Goal: Task Accomplishment & Management: Complete application form

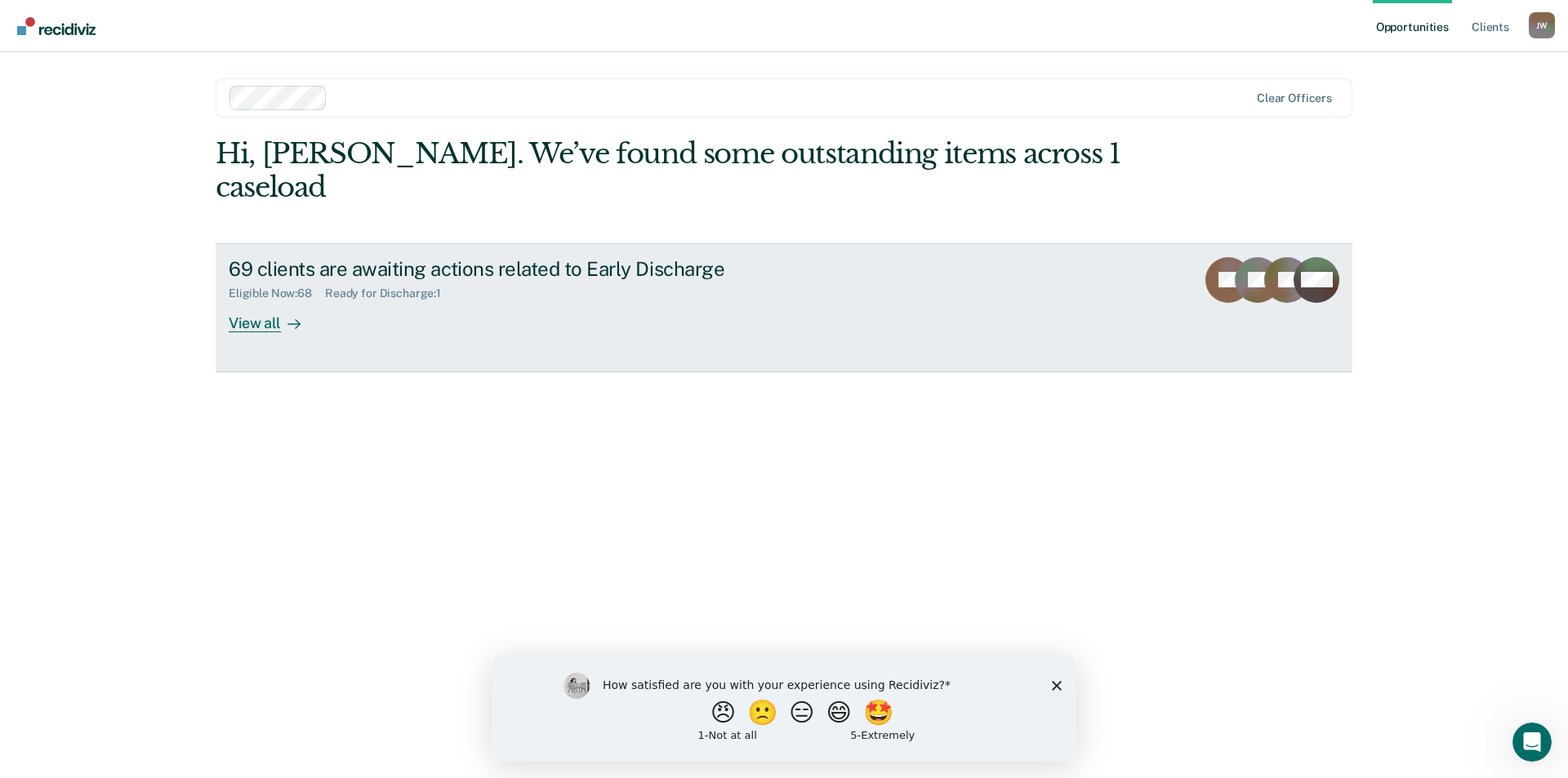
click at [248, 301] on div "View all" at bounding box center [274, 316] width 91 height 32
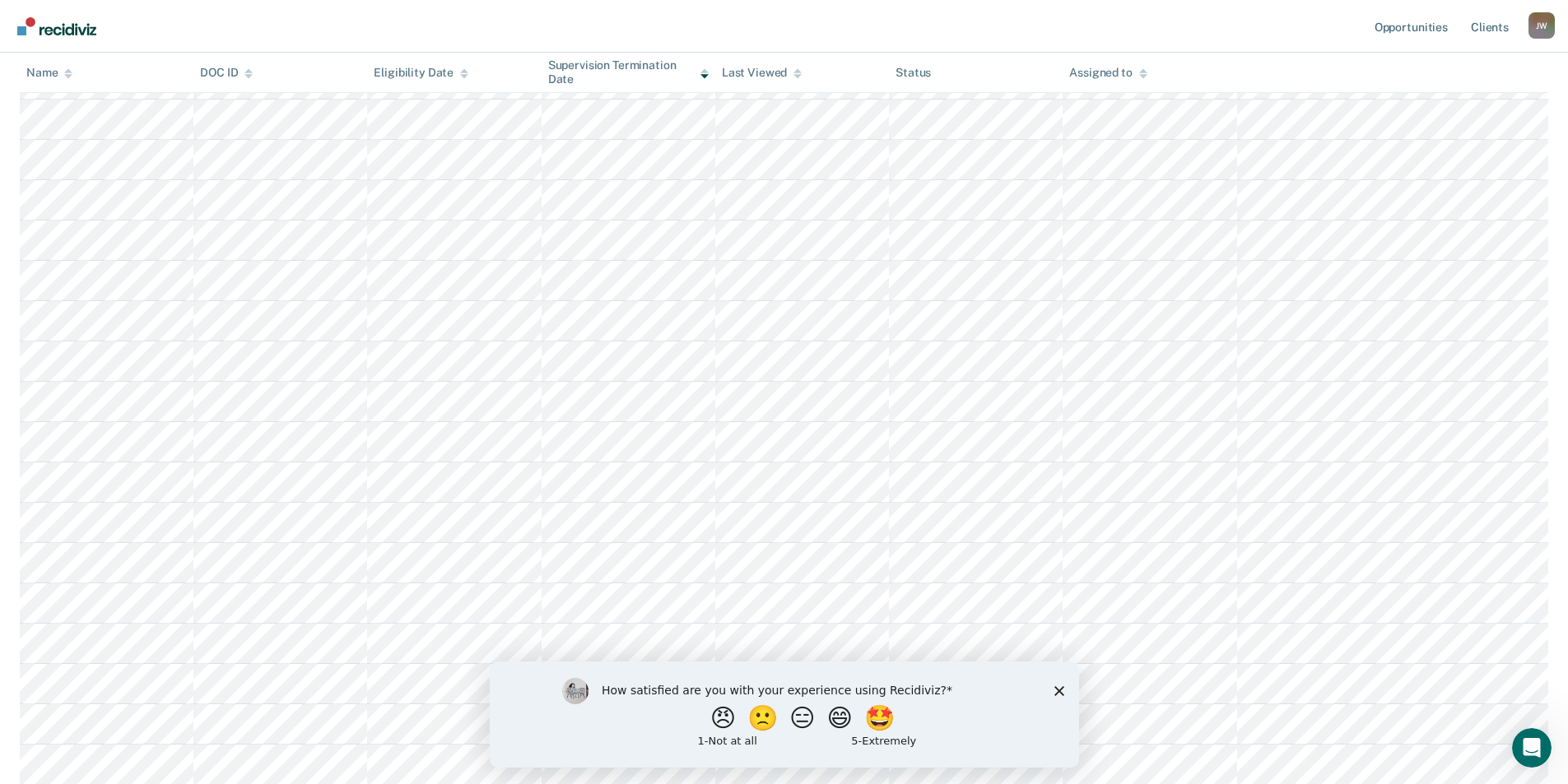
scroll to position [576, 0]
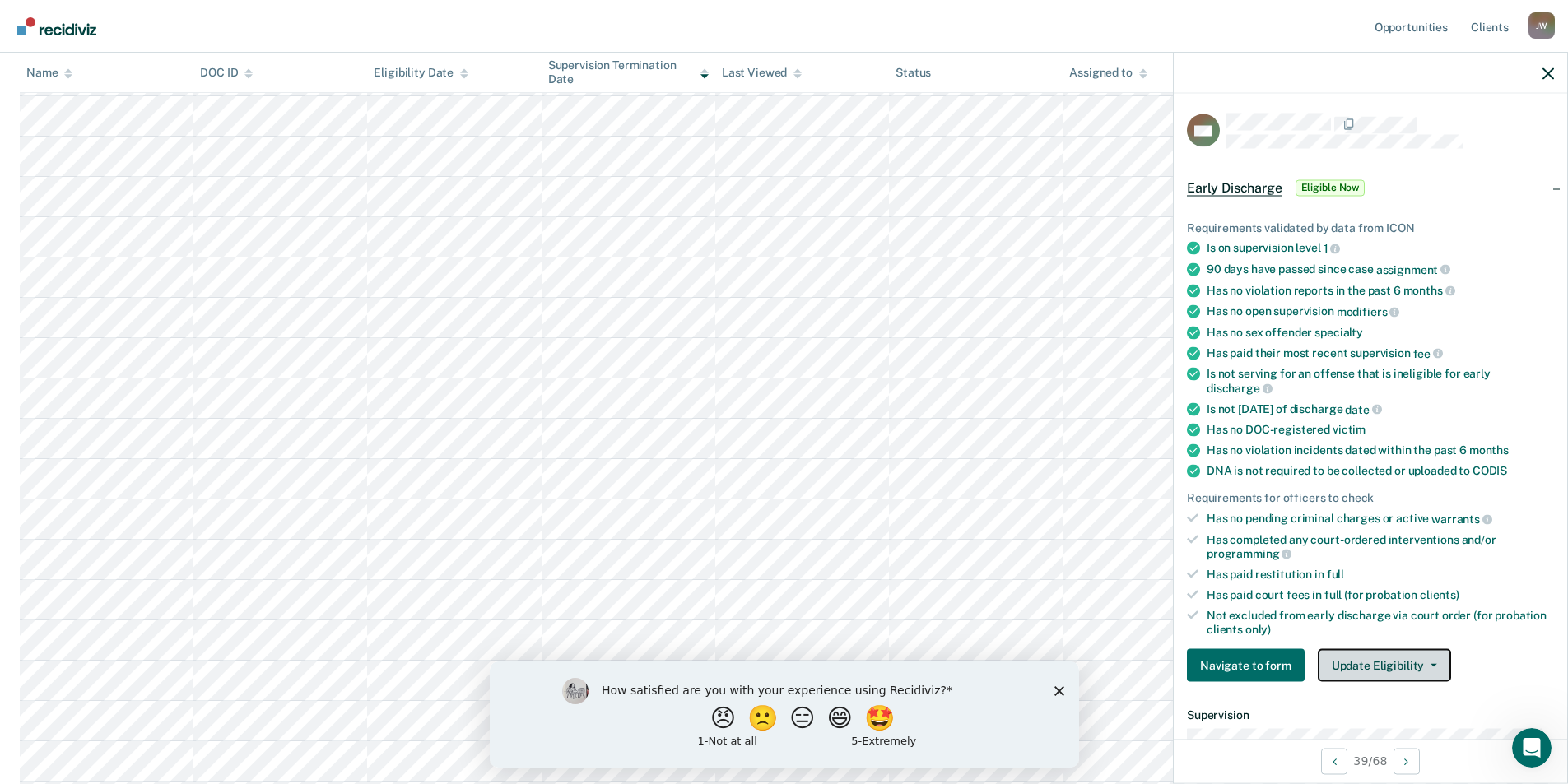
click at [1427, 666] on button "Update Eligibility" at bounding box center [1385, 666] width 133 height 33
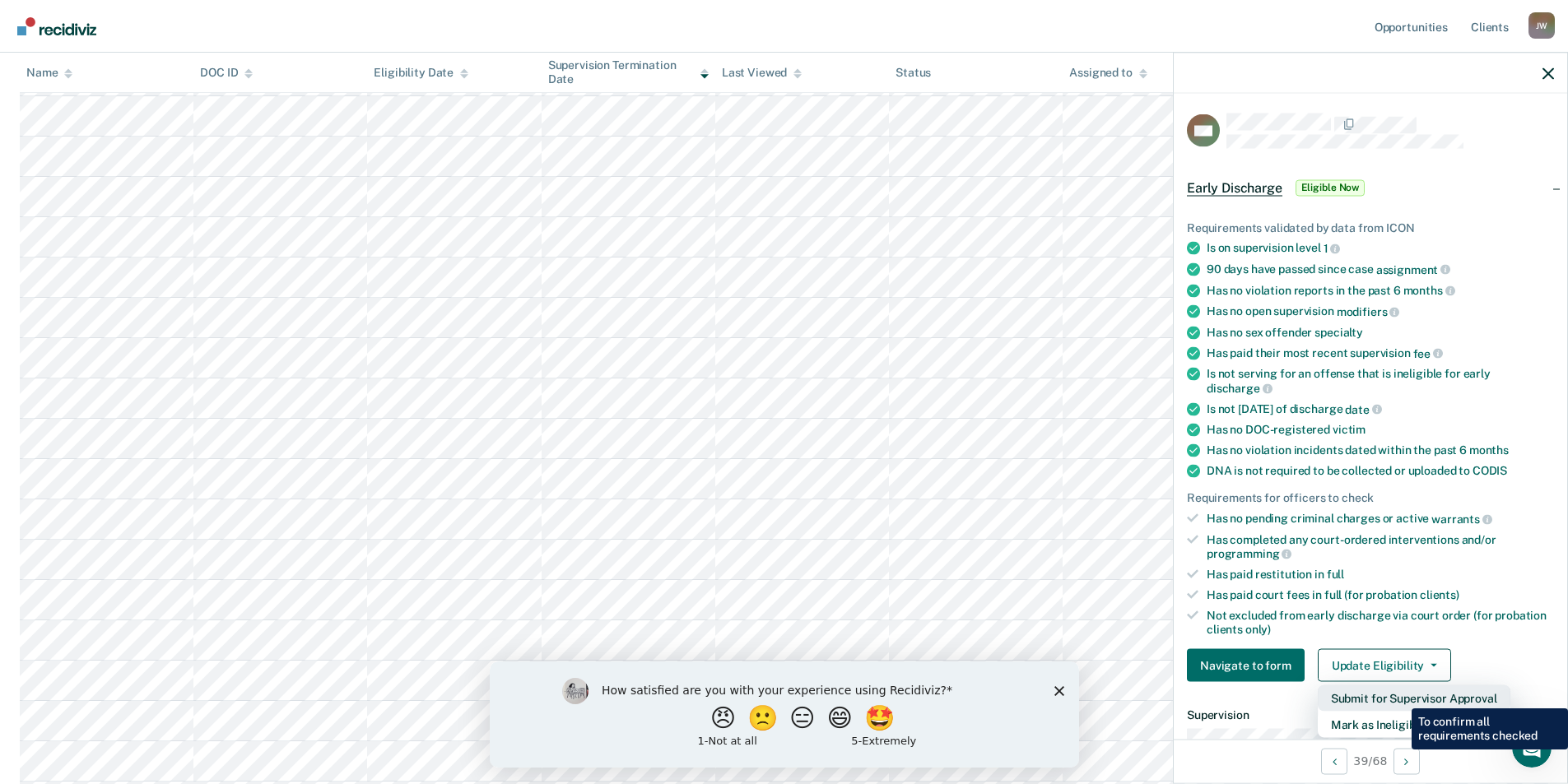
click at [1399, 695] on button "Submit for Supervisor Approval" at bounding box center [1414, 699] width 193 height 26
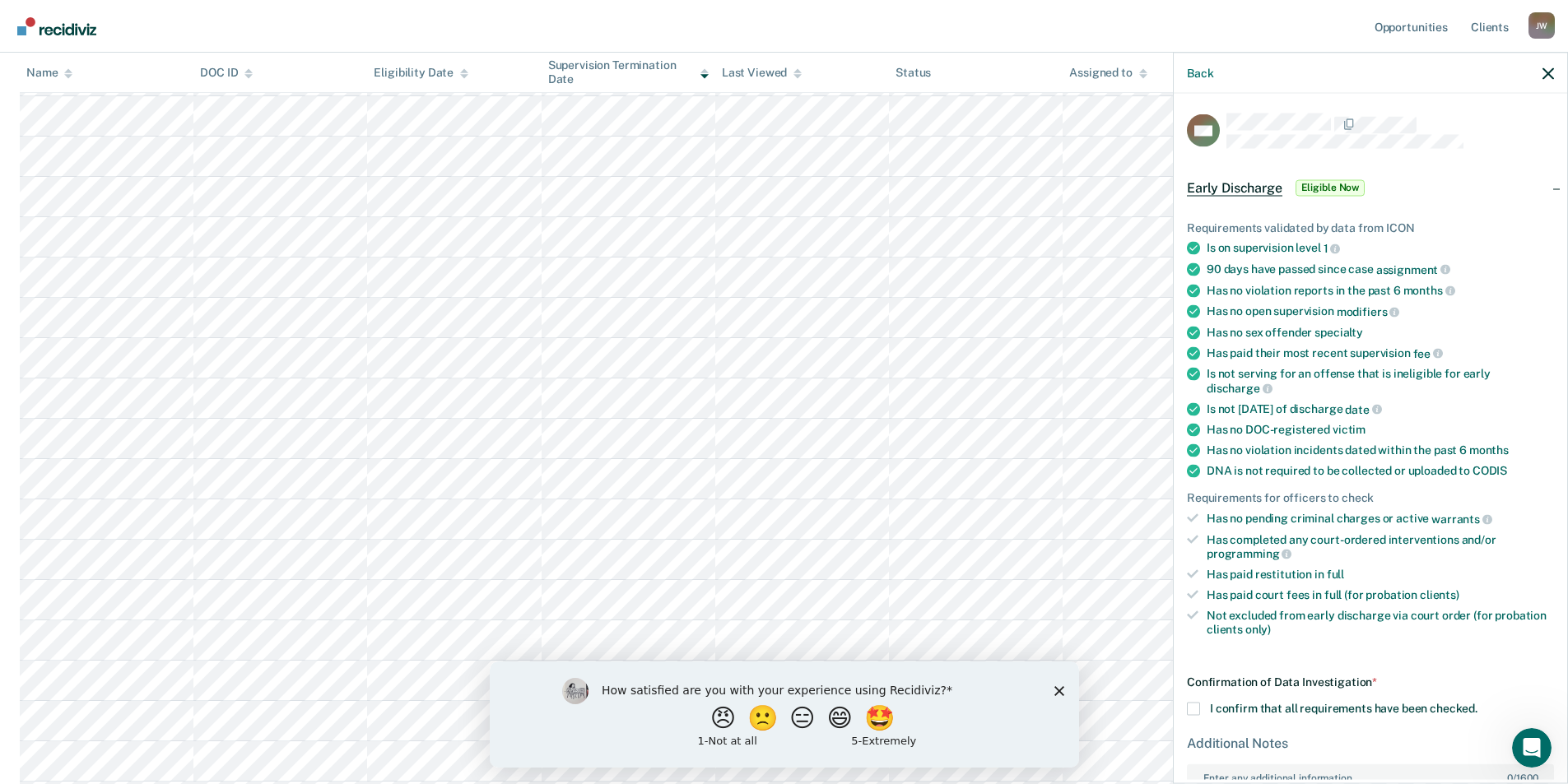
click at [1195, 712] on span at bounding box center [1194, 709] width 13 height 13
click at [1477, 702] on input "I confirm that all requirements have been checked." at bounding box center [1477, 702] width 0 height 0
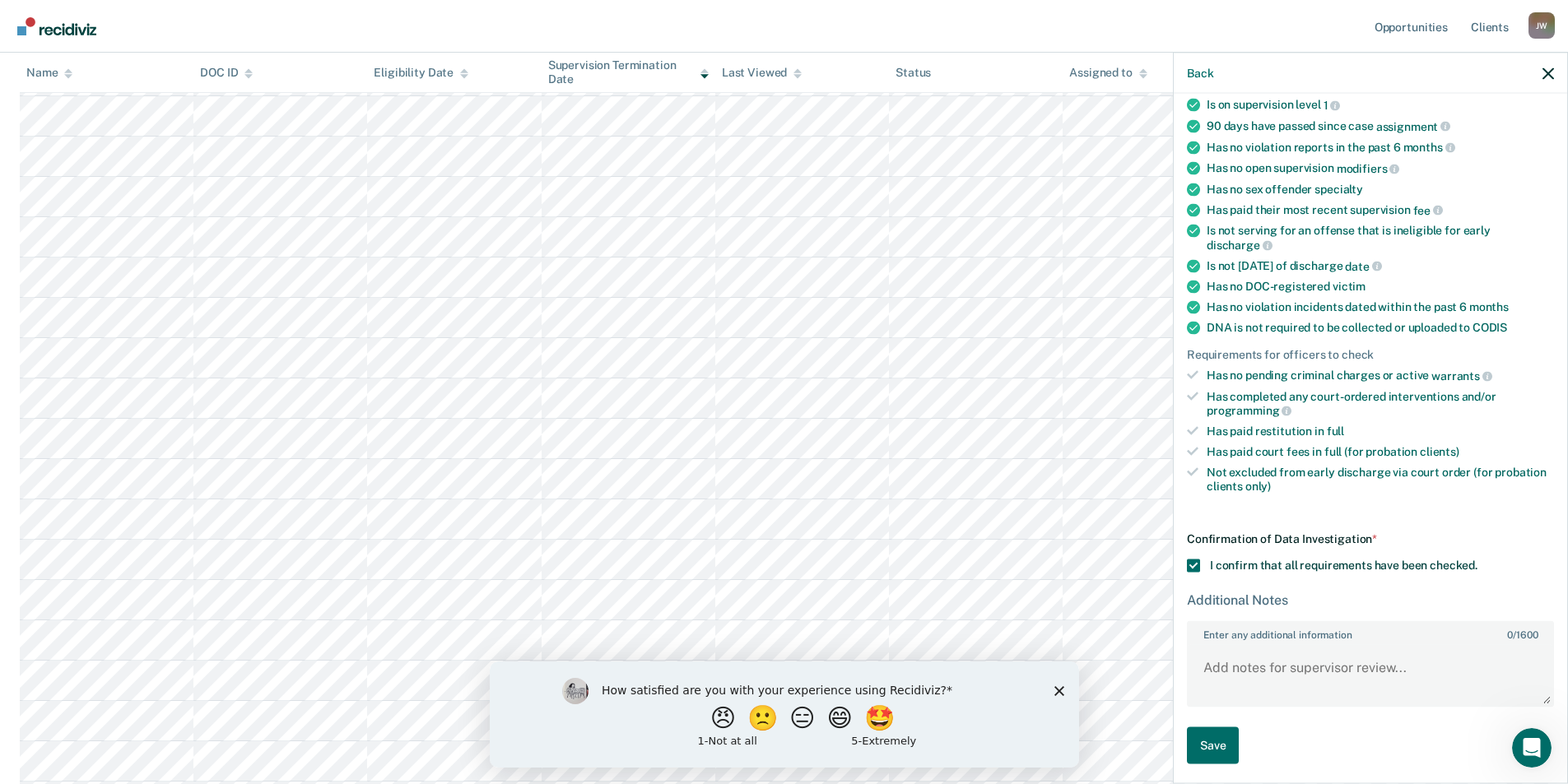
scroll to position [145, 0]
click at [1198, 736] on button "Save" at bounding box center [1213, 744] width 52 height 37
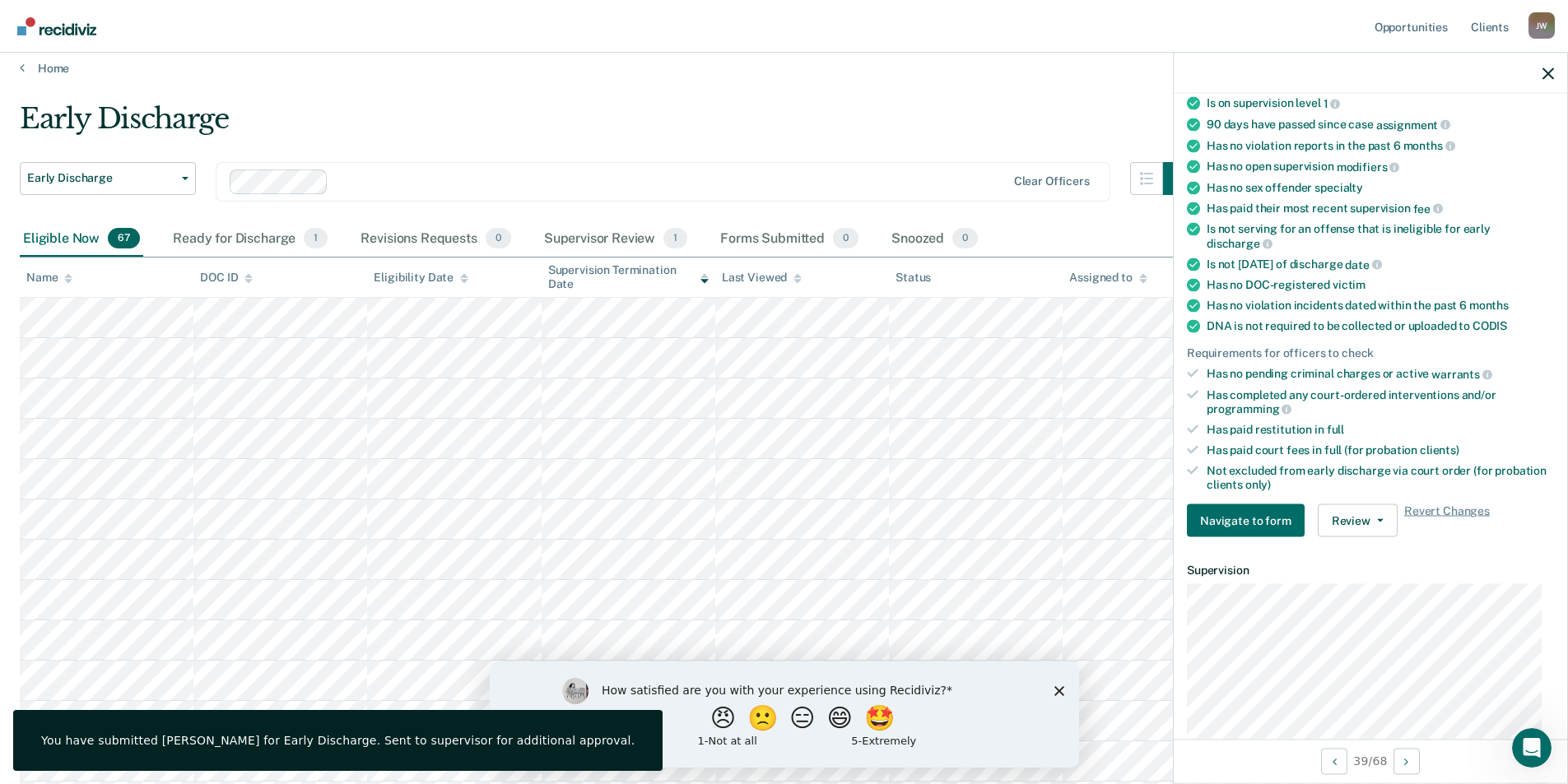
click at [1057, 688] on icon "Close survey" at bounding box center [1058, 690] width 10 height 10
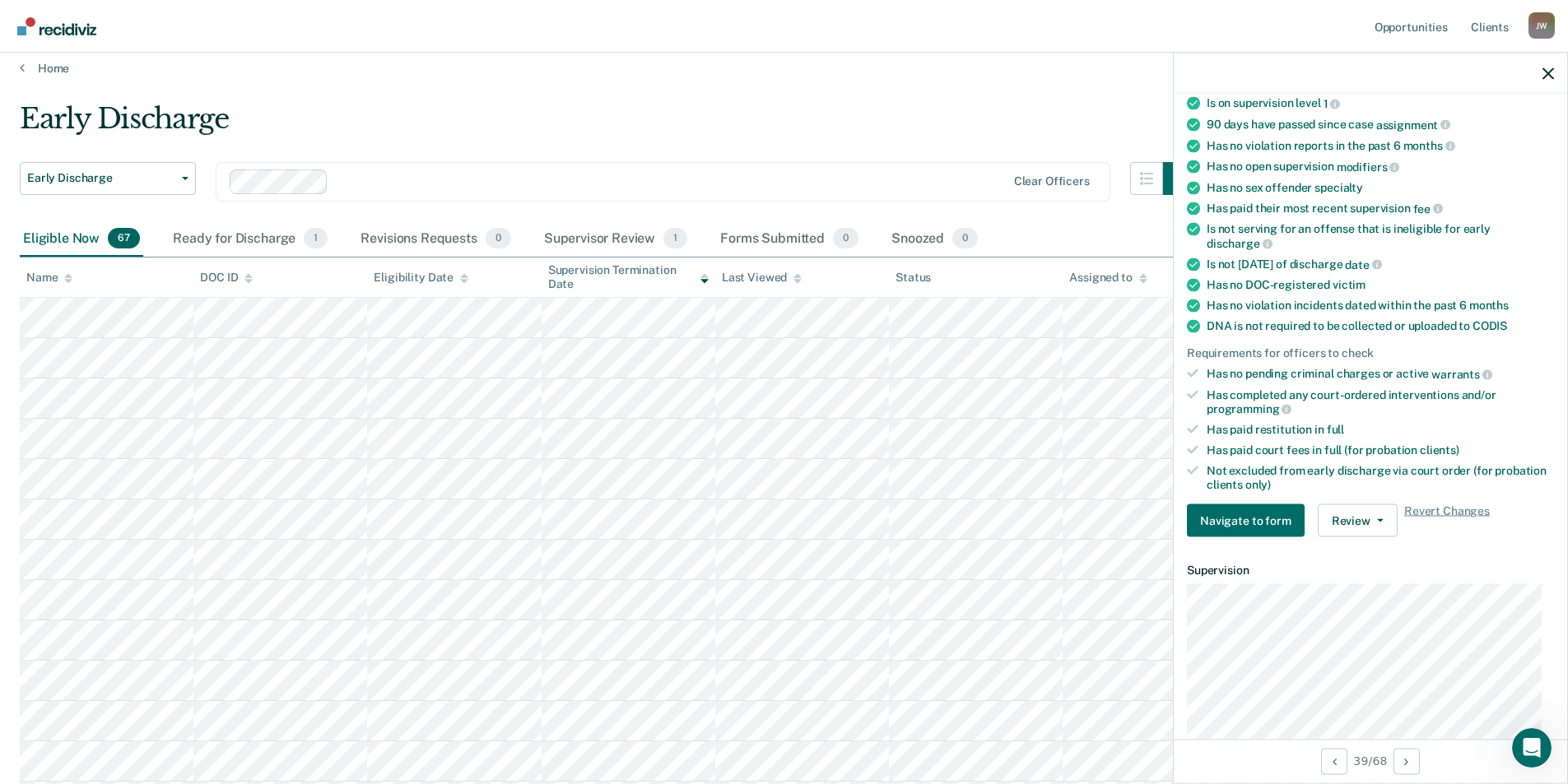
click at [63, 280] on div "Name" at bounding box center [49, 277] width 46 height 14
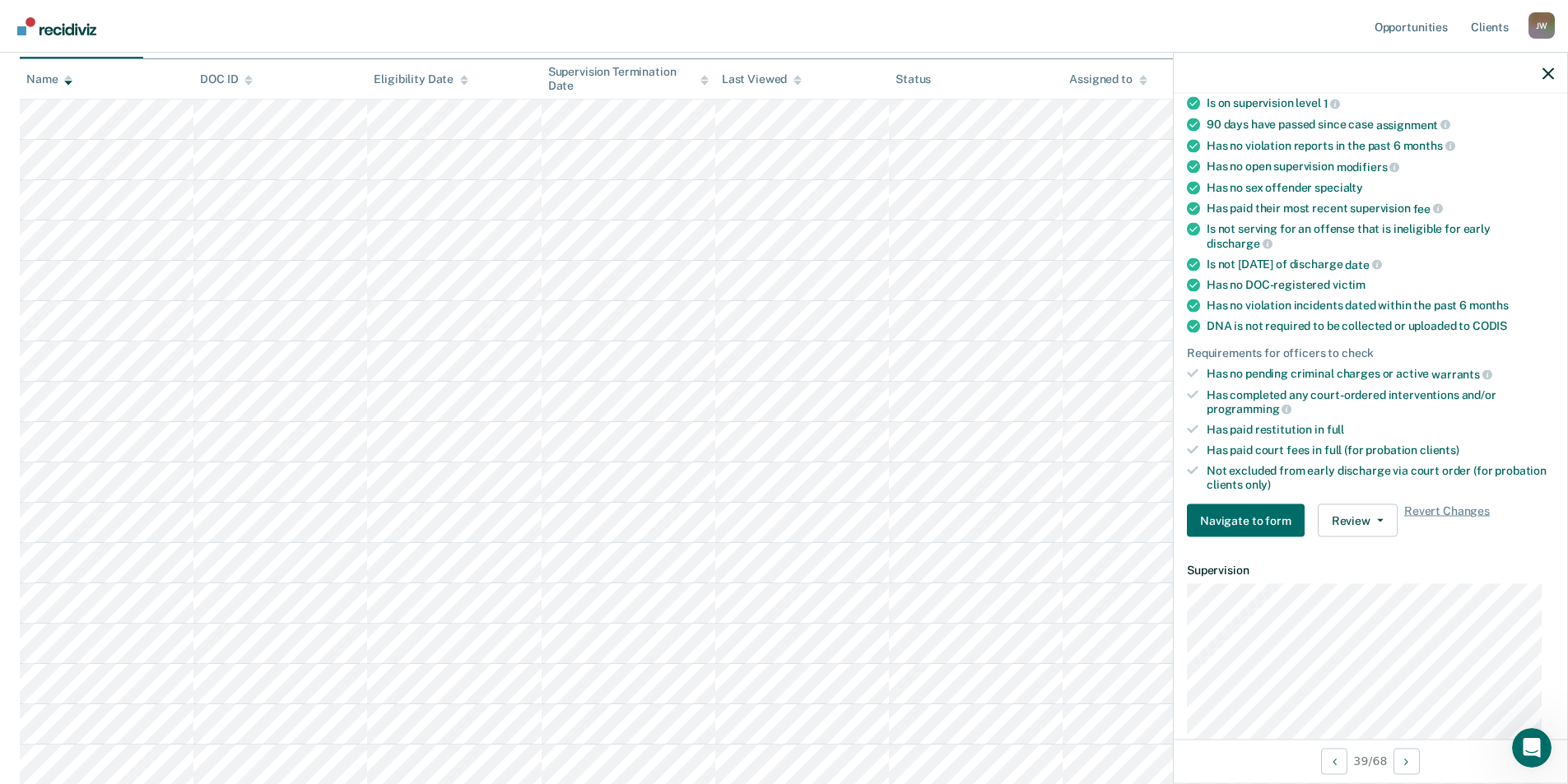
scroll to position [0, 0]
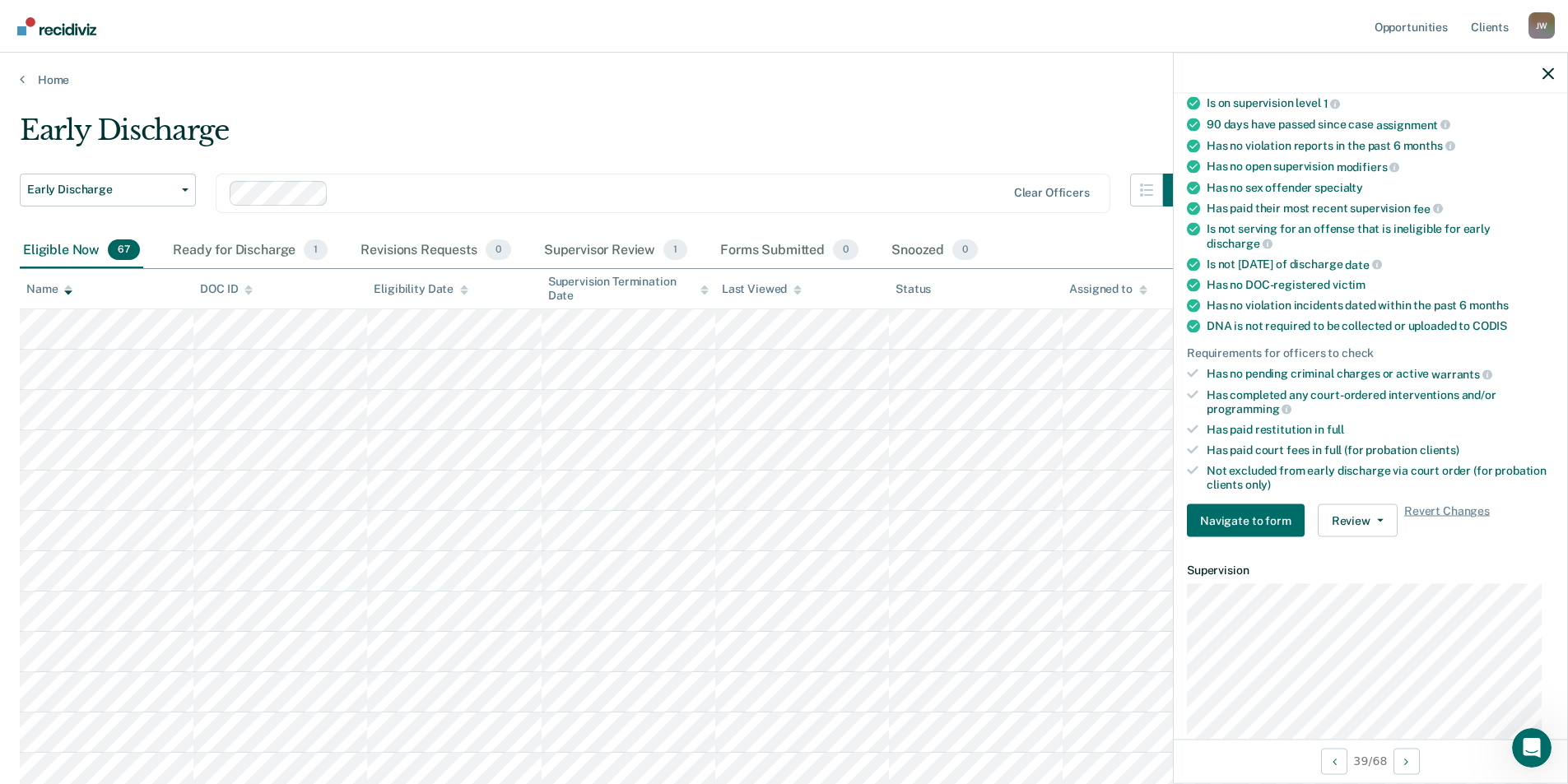
click at [66, 293] on icon at bounding box center [68, 290] width 8 height 11
click at [69, 286] on icon at bounding box center [68, 286] width 8 height 4
click at [70, 292] on icon at bounding box center [68, 292] width 8 height 4
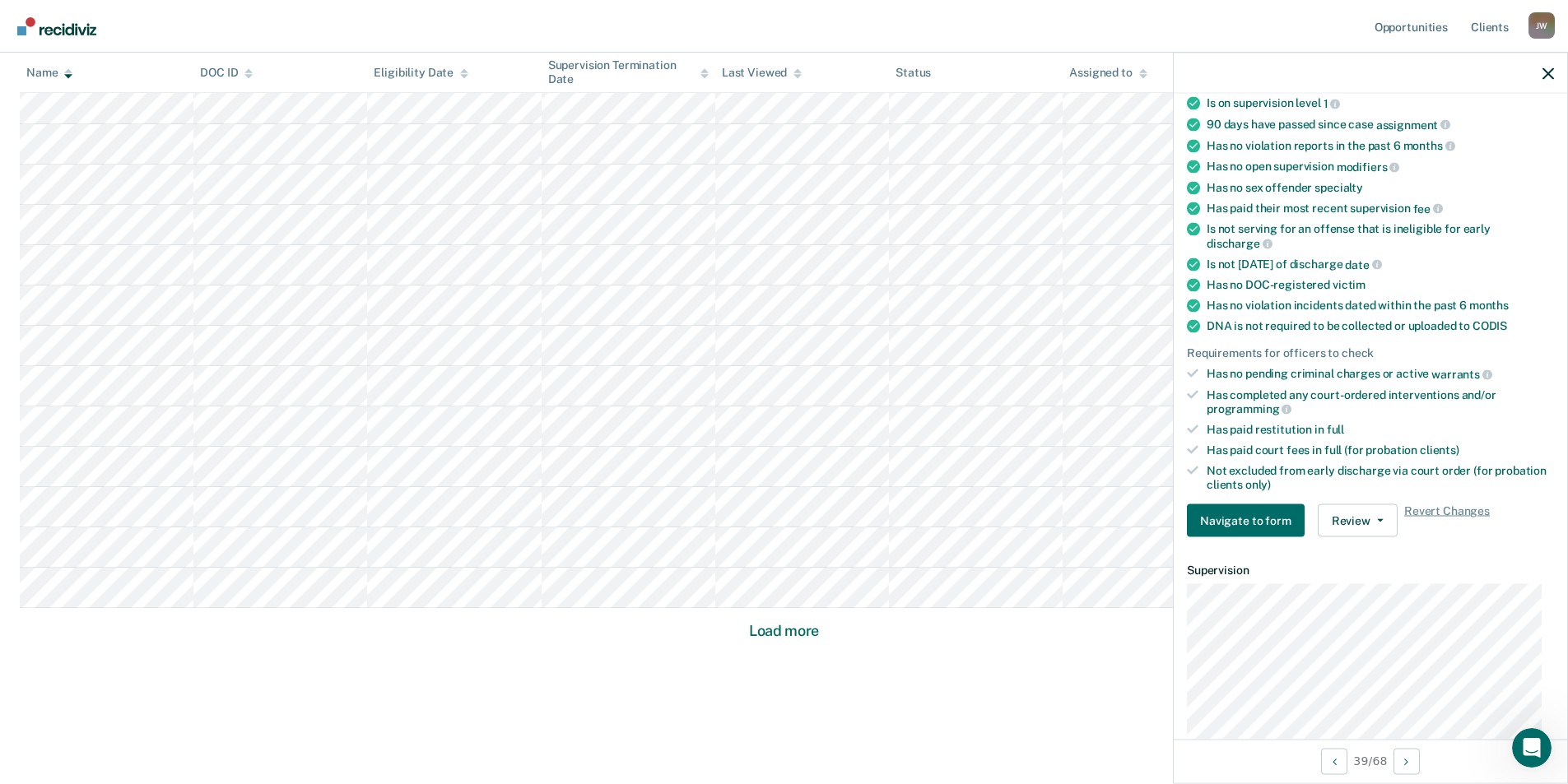
scroll to position [913, 0]
click at [780, 626] on button "Load more" at bounding box center [784, 629] width 80 height 19
click at [1376, 524] on button "Update Eligibility" at bounding box center [1385, 521] width 133 height 33
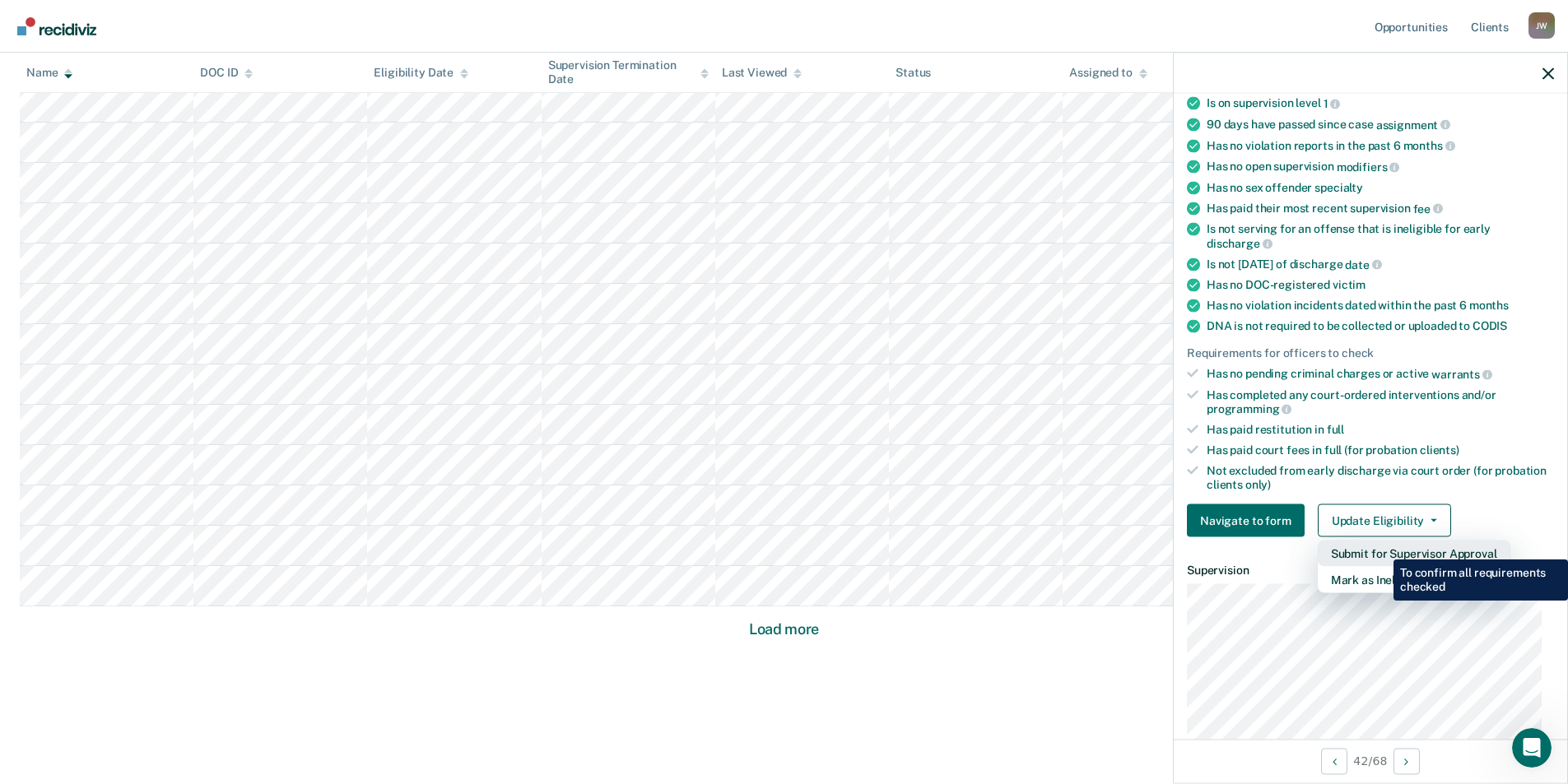
click at [1381, 548] on button "Submit for Supervisor Approval" at bounding box center [1414, 553] width 193 height 26
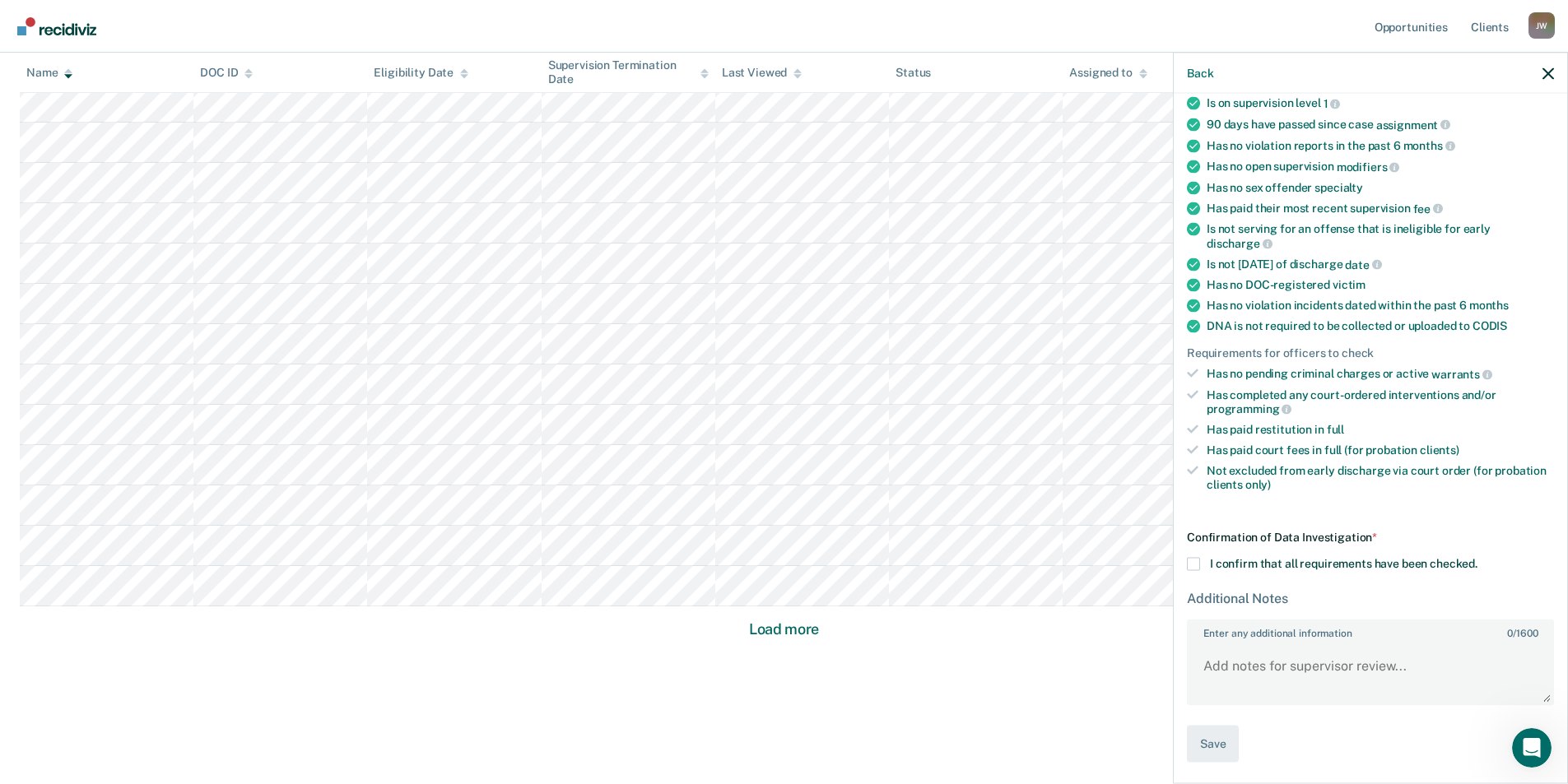
drag, startPoint x: 1191, startPoint y: 563, endPoint x: 1192, endPoint y: 583, distance: 20.0
click at [1191, 564] on span at bounding box center [1194, 564] width 13 height 13
click at [1477, 558] on input "I confirm that all requirements have been checked." at bounding box center [1477, 558] width 0 height 0
click at [1213, 745] on button "Save" at bounding box center [1213, 744] width 52 height 37
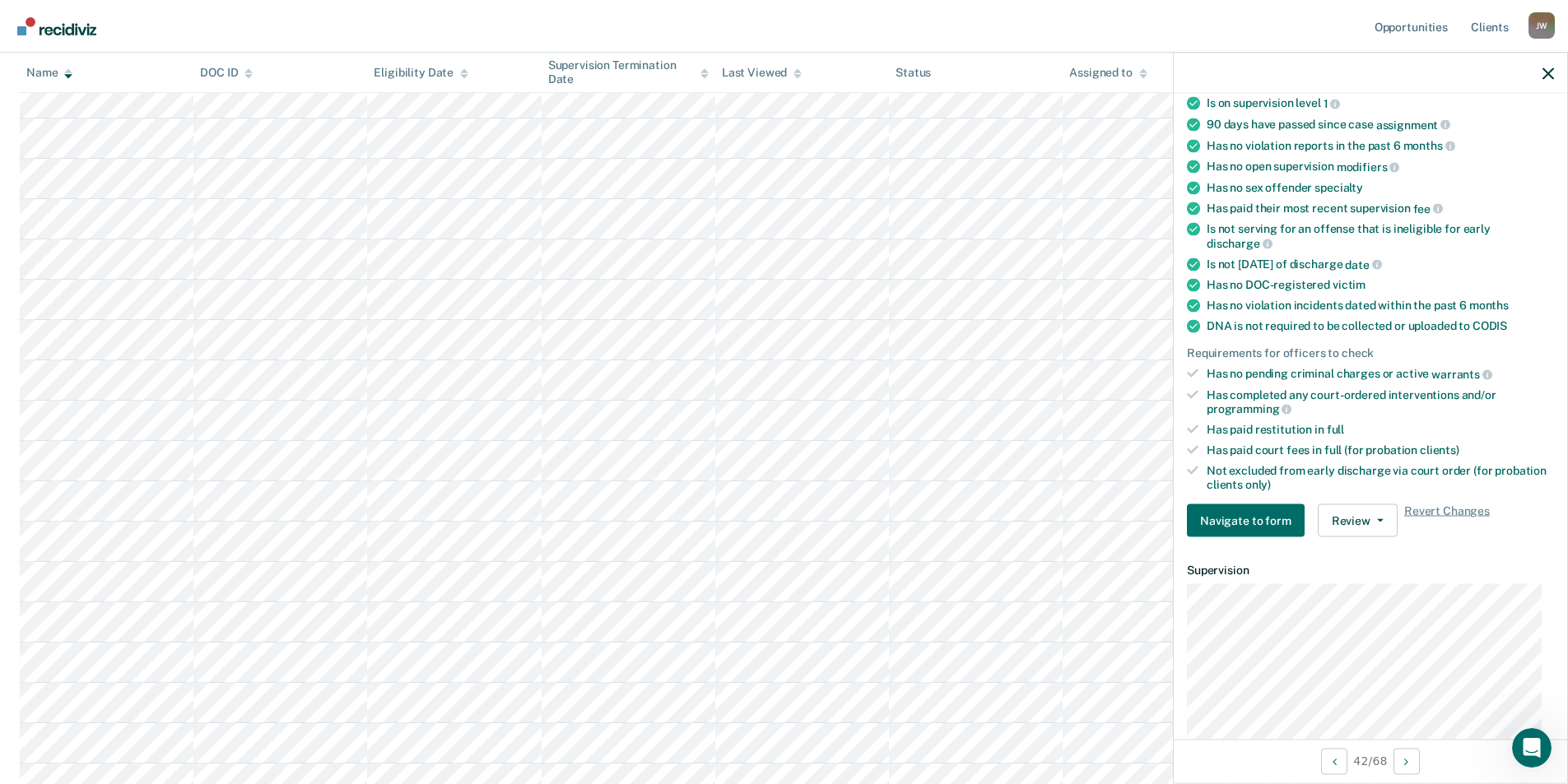
scroll to position [905, 0]
click at [1430, 519] on icon "button" at bounding box center [1433, 521] width 6 height 4
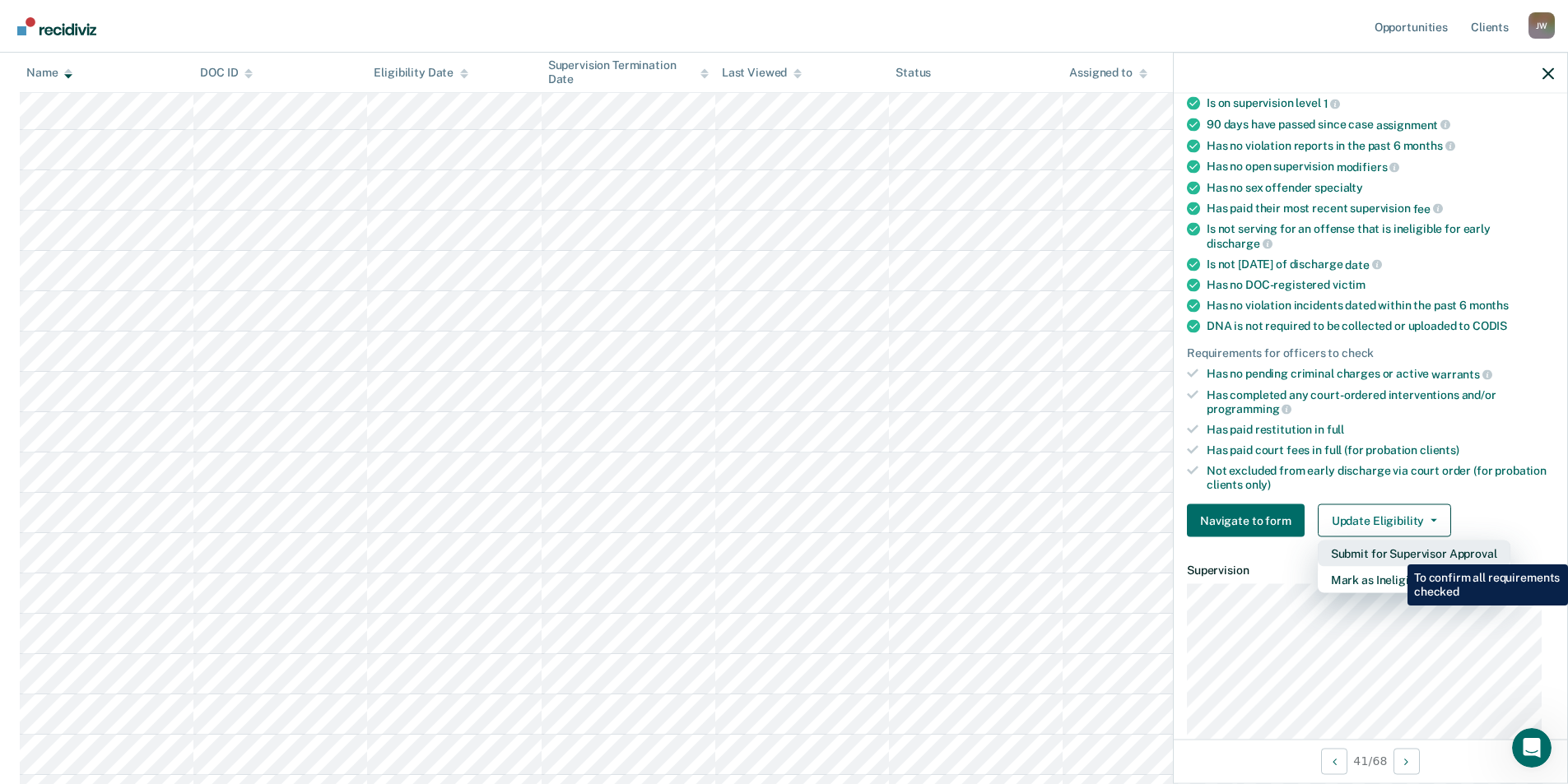
click at [1395, 552] on button "Submit for Supervisor Approval" at bounding box center [1414, 553] width 193 height 26
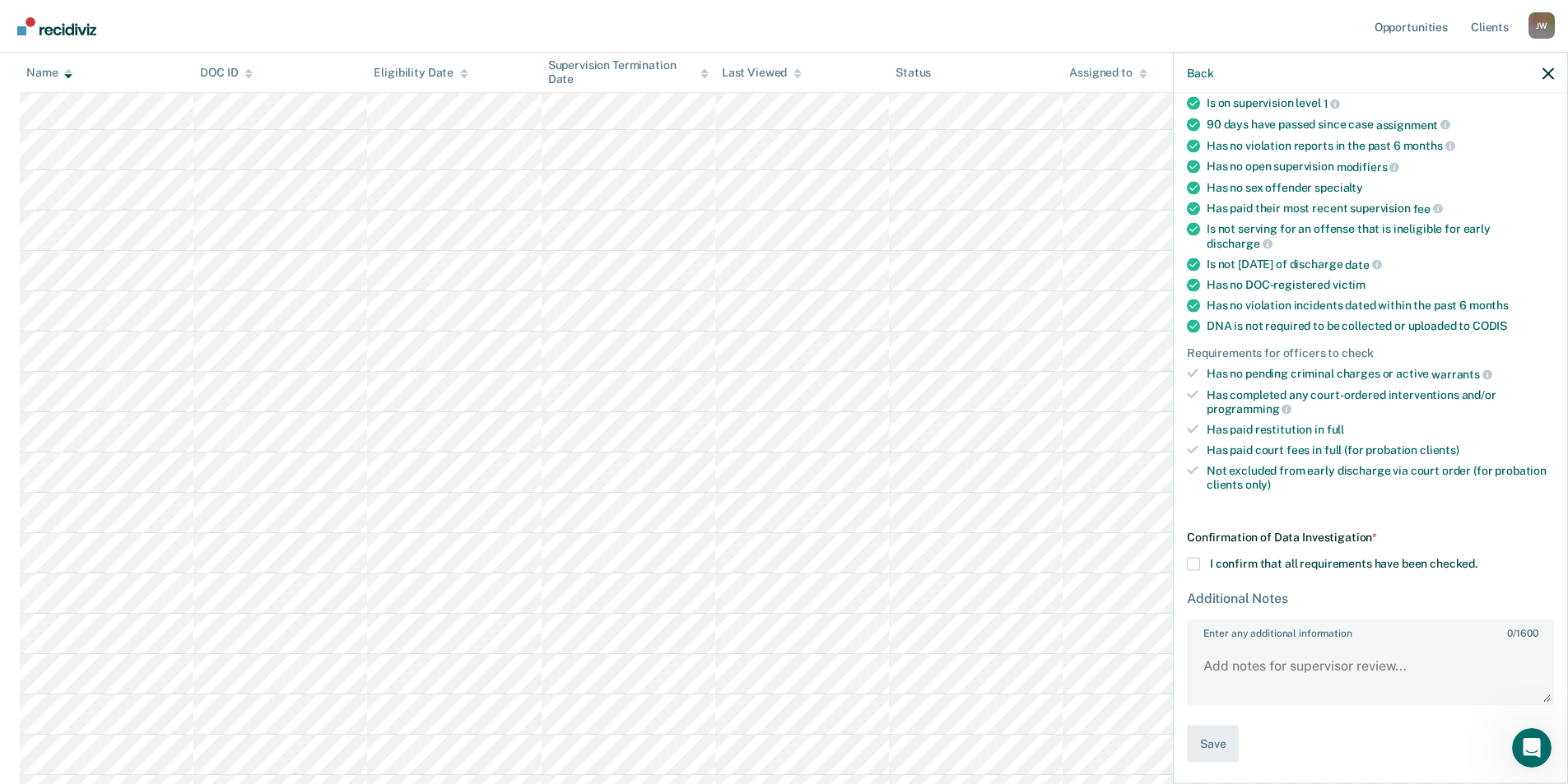
click at [1195, 564] on span at bounding box center [1194, 564] width 13 height 13
click at [1477, 558] on input "I confirm that all requirements have been checked." at bounding box center [1477, 558] width 0 height 0
click at [1213, 750] on button "Save" at bounding box center [1213, 744] width 52 height 37
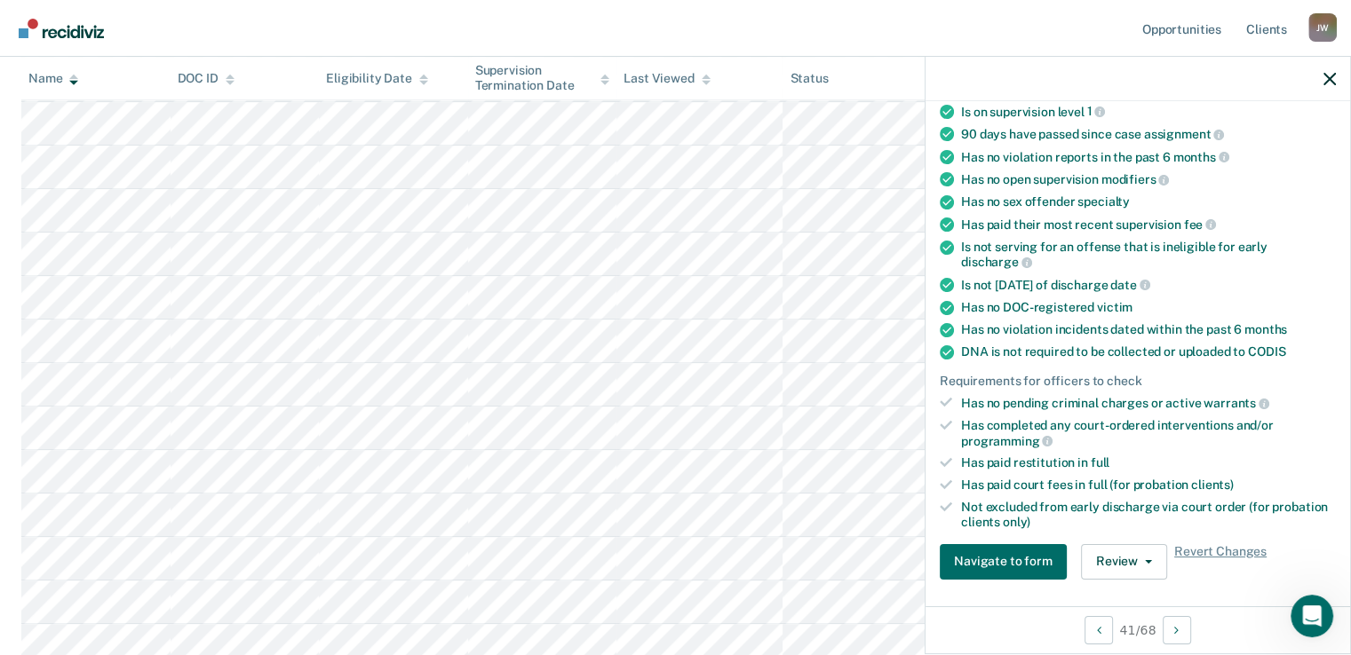
scroll to position [1769, 0]
